Goal: Task Accomplishment & Management: Use online tool/utility

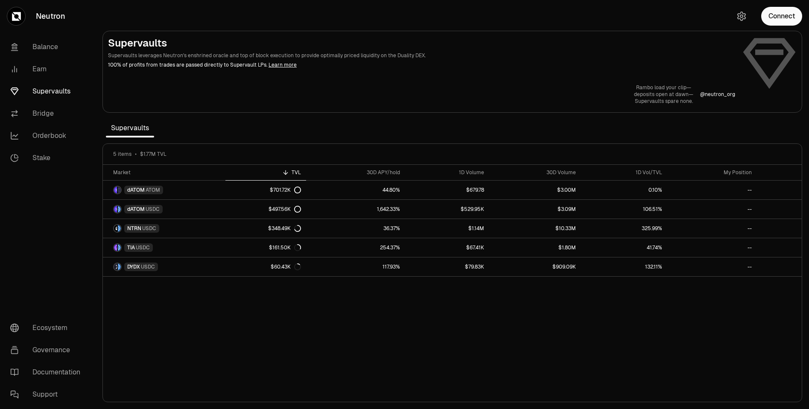
click at [776, 17] on button "Connect" at bounding box center [782, 16] width 41 height 19
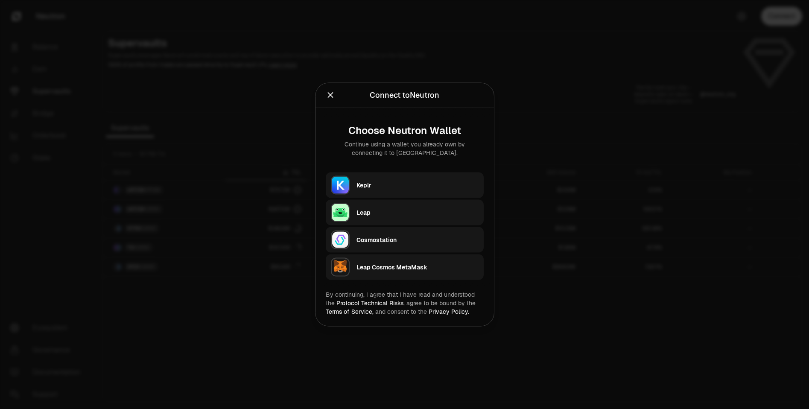
click at [408, 181] on div "Keplr" at bounding box center [418, 185] width 122 height 9
